Goal: Task Accomplishment & Management: Manage account settings

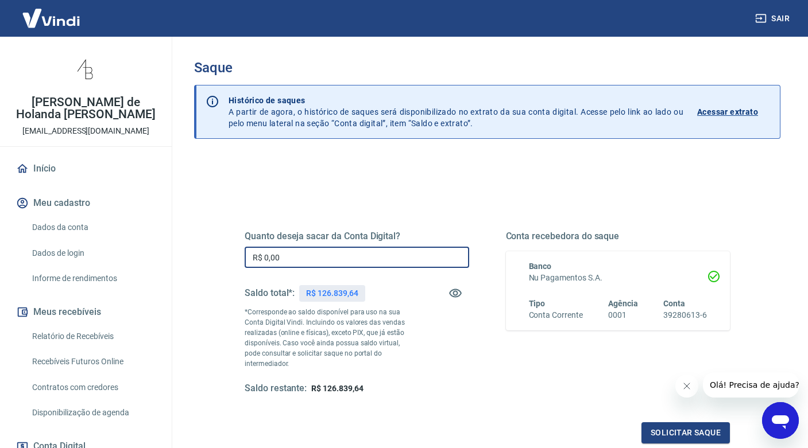
drag, startPoint x: 306, startPoint y: 257, endPoint x: 245, endPoint y: 250, distance: 61.7
click at [245, 250] on input "R$ 0,00" at bounding box center [357, 257] width 224 height 21
type input "R$ 30.000,00"
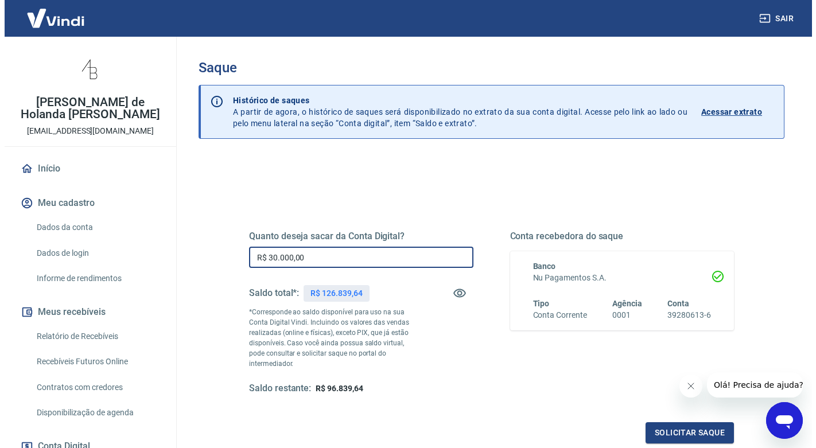
scroll to position [129, 0]
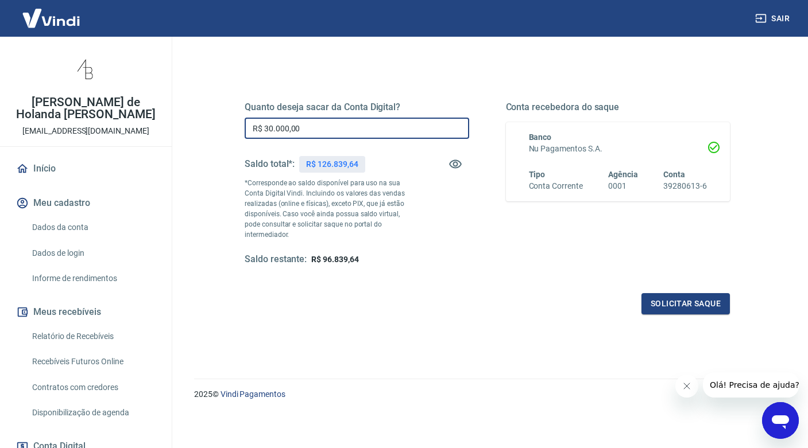
drag, startPoint x: 687, startPoint y: 383, endPoint x: 1357, endPoint y: 696, distance: 739.4
click at [687, 383] on icon "Fechar mensagem da empresa" at bounding box center [686, 386] width 9 height 9
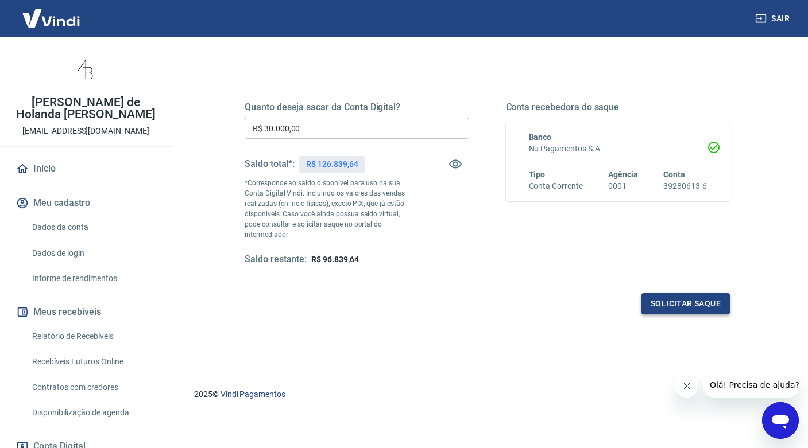
click at [679, 303] on button "Solicitar saque" at bounding box center [685, 303] width 88 height 21
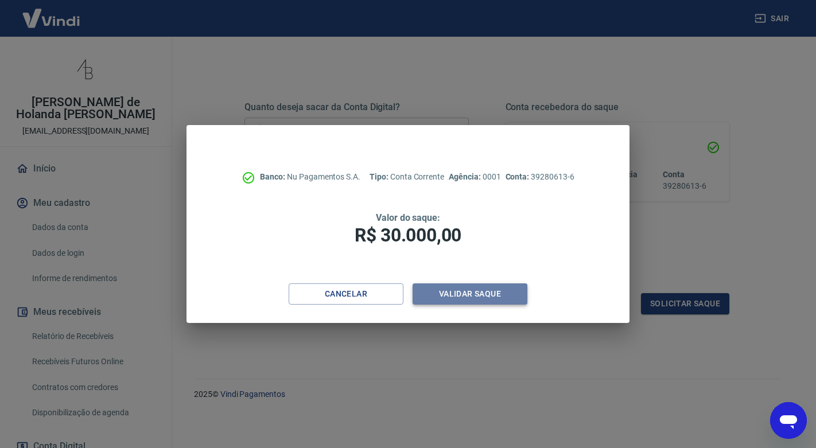
click at [483, 297] on button "Validar saque" at bounding box center [470, 294] width 115 height 21
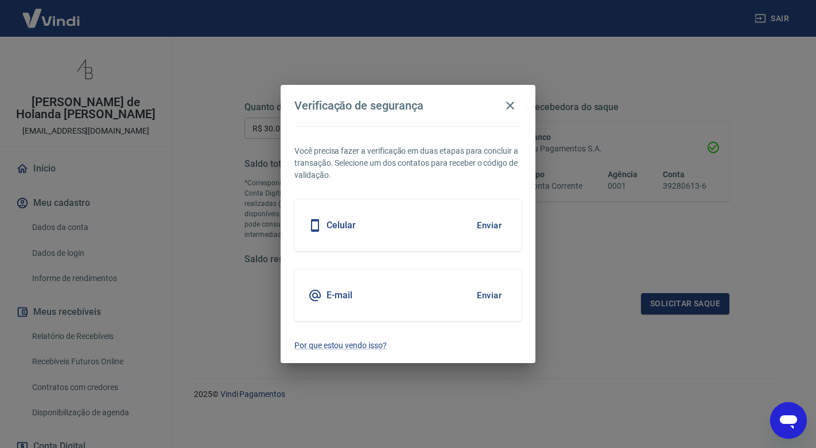
click at [488, 297] on button "Enviar" at bounding box center [489, 296] width 37 height 24
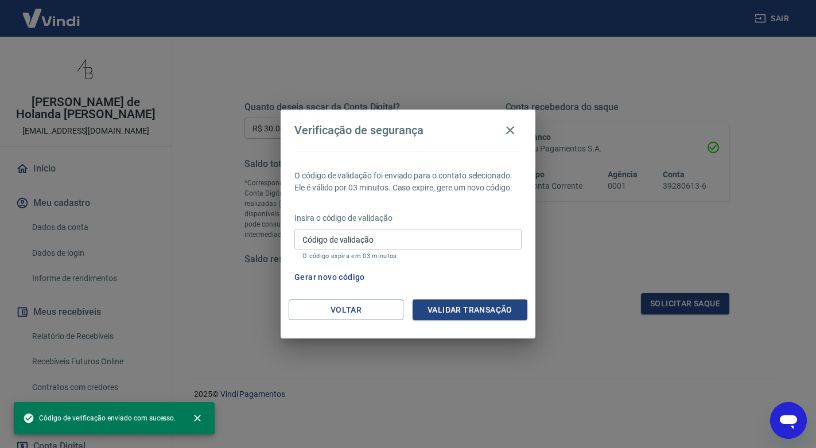
click at [398, 241] on input "Código de validação" at bounding box center [407, 239] width 227 height 21
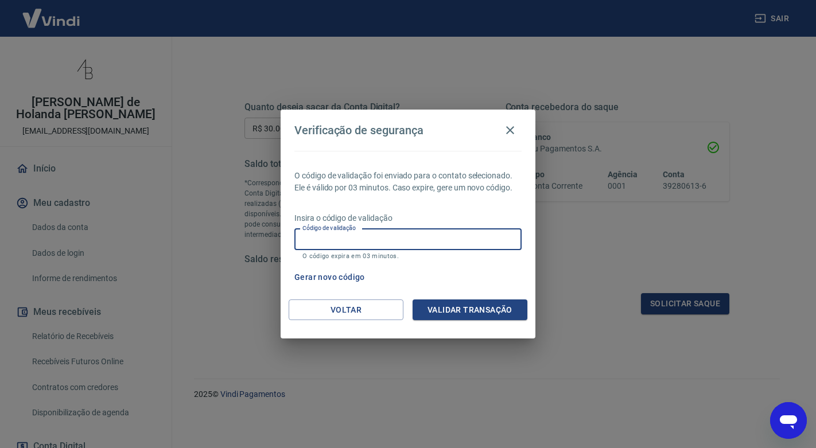
paste input "451475"
type input "451475"
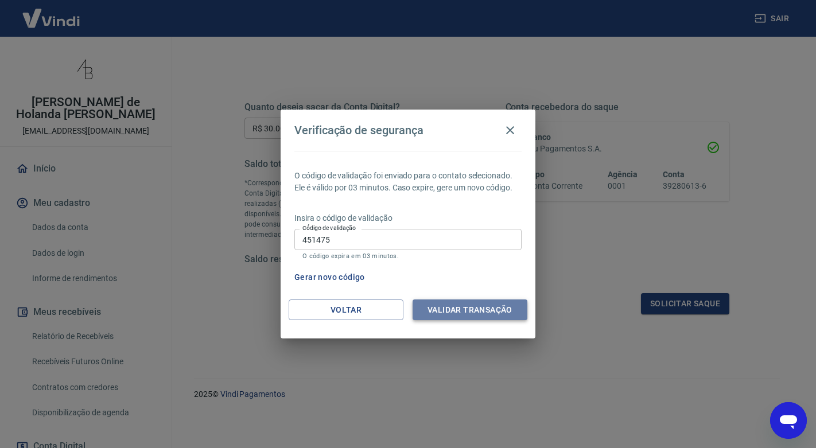
click at [465, 309] on button "Validar transação" at bounding box center [470, 310] width 115 height 21
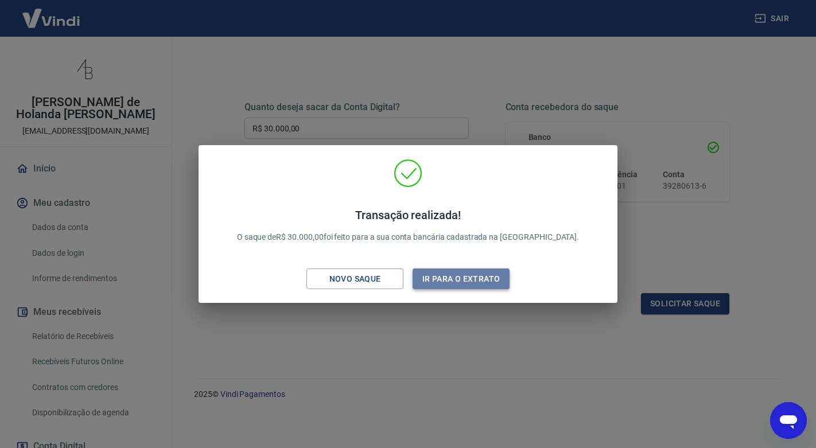
click at [466, 270] on button "Ir para o extrato" at bounding box center [461, 279] width 97 height 21
